Goal: Task Accomplishment & Management: Complete application form

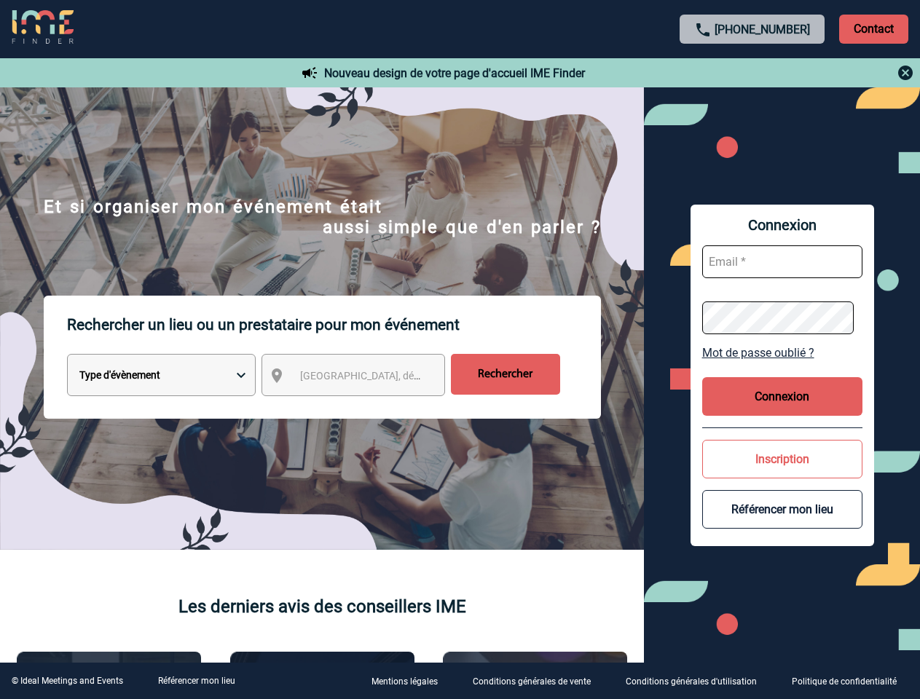
click at [460, 350] on p "Rechercher un lieu ou un prestataire pour mon événement" at bounding box center [334, 325] width 534 height 58
click at [874, 28] on p "Contact" at bounding box center [873, 29] width 69 height 29
click at [753, 73] on div at bounding box center [753, 72] width 324 height 17
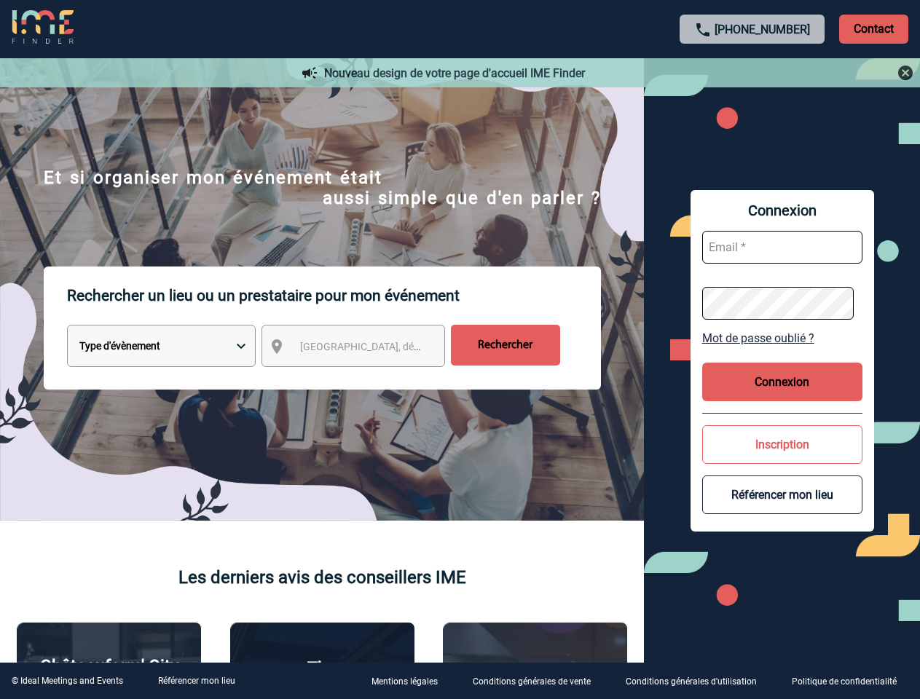
click at [367, 378] on div at bounding box center [412, 313] width 824 height 626
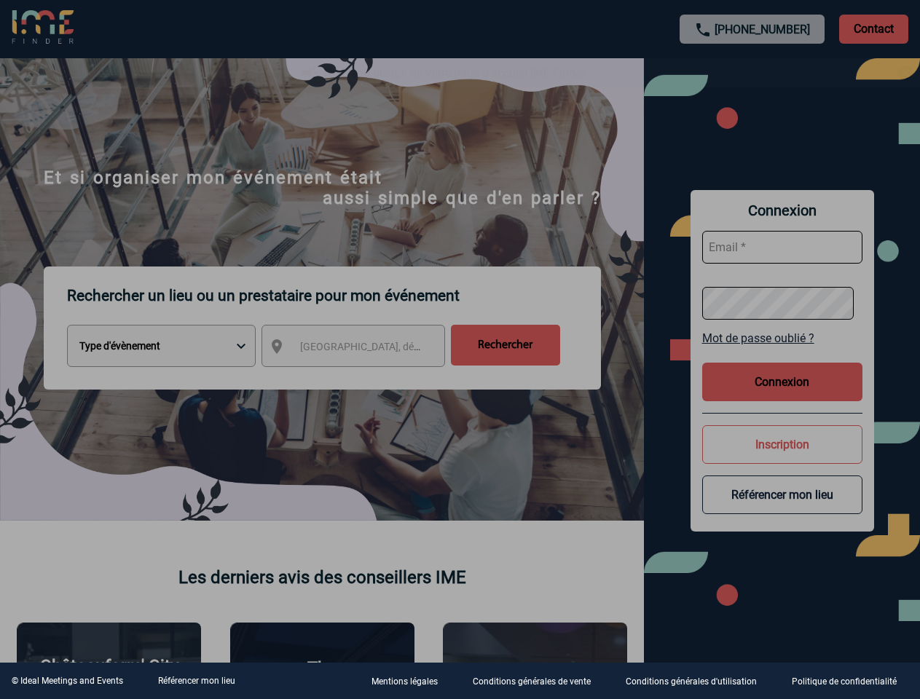
click at [783, 353] on div at bounding box center [460, 349] width 920 height 699
click at [783, 396] on div at bounding box center [460, 349] width 920 height 699
click at [783, 459] on div at bounding box center [460, 349] width 920 height 699
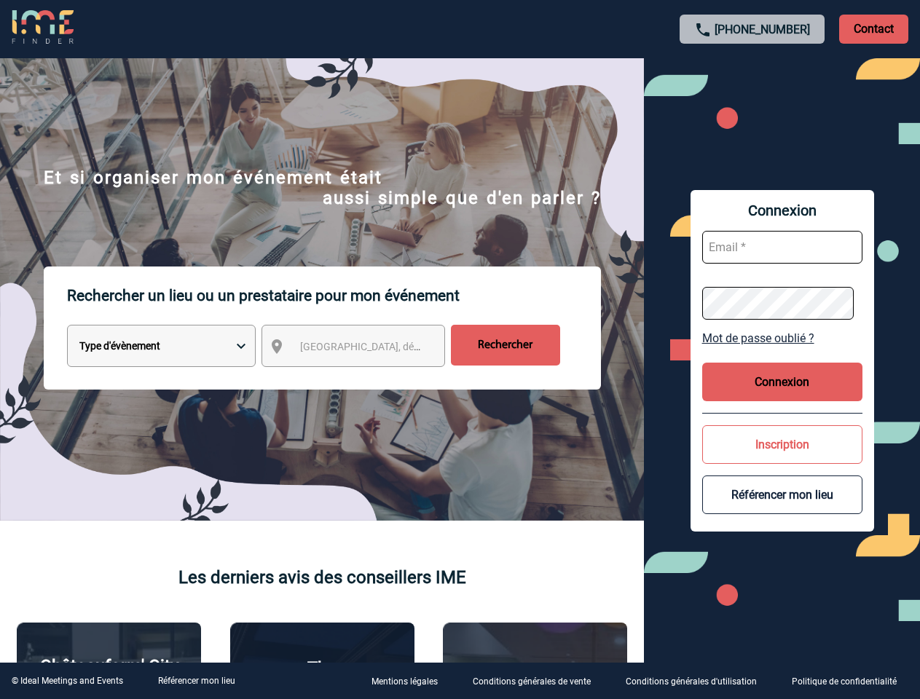
click at [783, 509] on button "Référencer mon lieu" at bounding box center [782, 495] width 160 height 39
click at [196, 681] on link "Référencer mon lieu" at bounding box center [196, 681] width 77 height 10
